Goal: Book appointment/travel/reservation

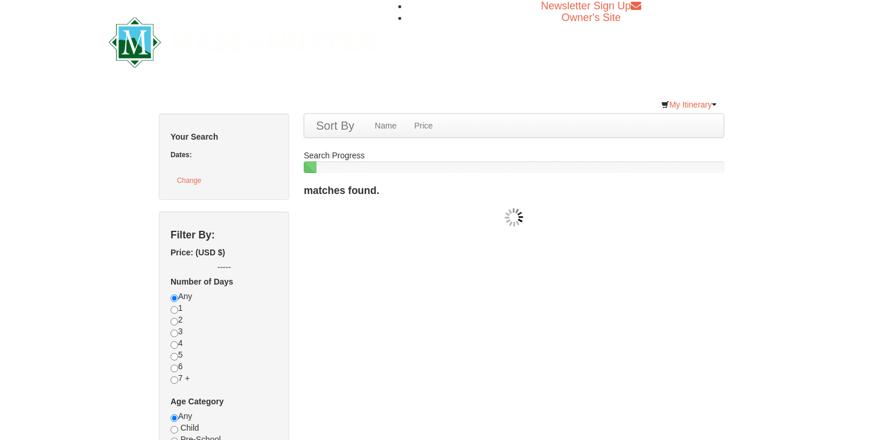
checkbox input "true"
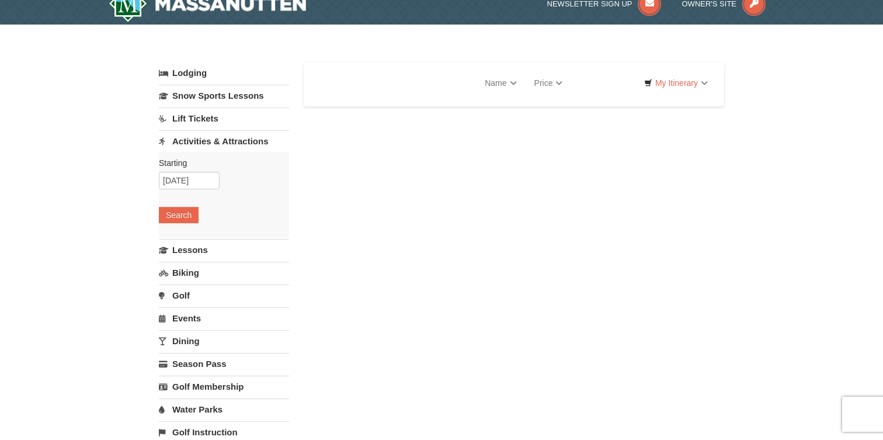
select select "9"
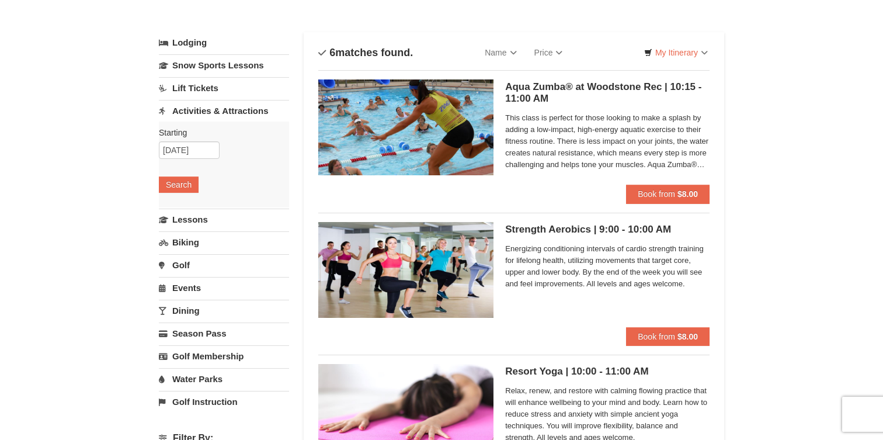
select select "9"
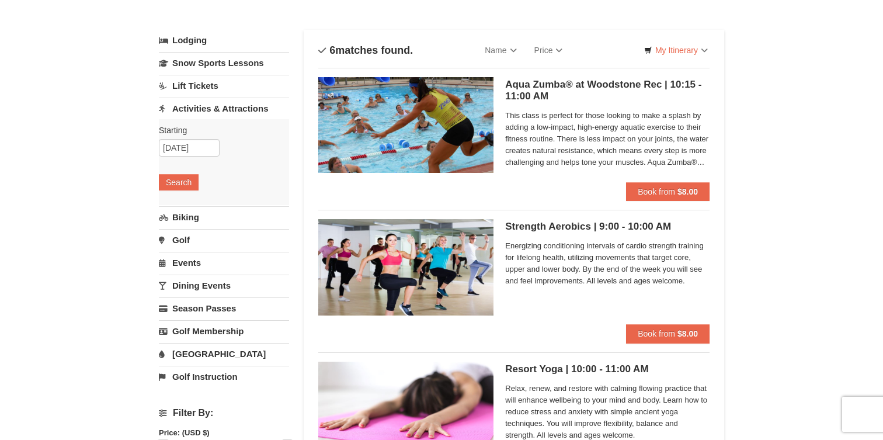
scroll to position [32, 0]
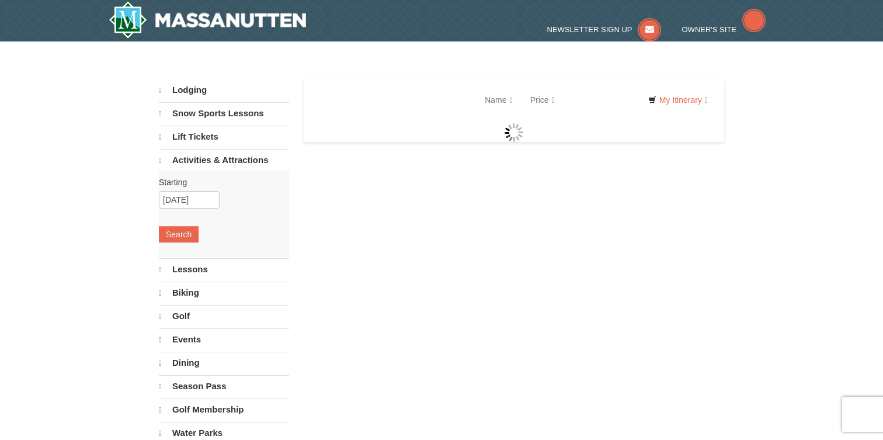
select select "9"
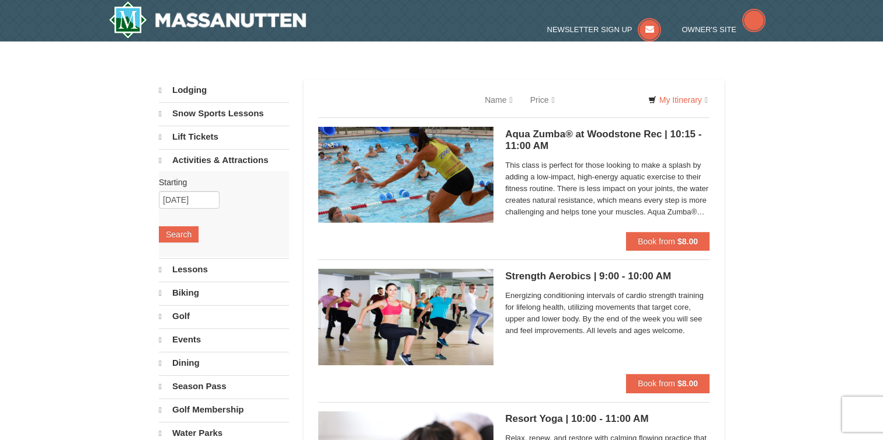
select select "9"
